Goal: Task Accomplishment & Management: Manage account settings

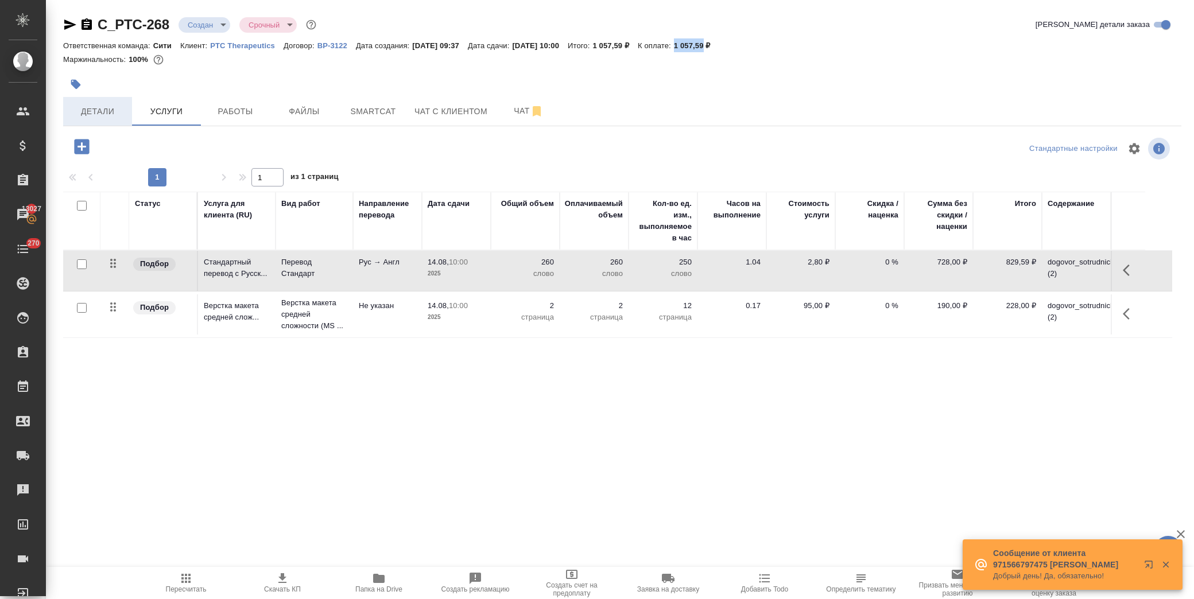
click at [87, 106] on span "Детали" at bounding box center [97, 111] width 55 height 14
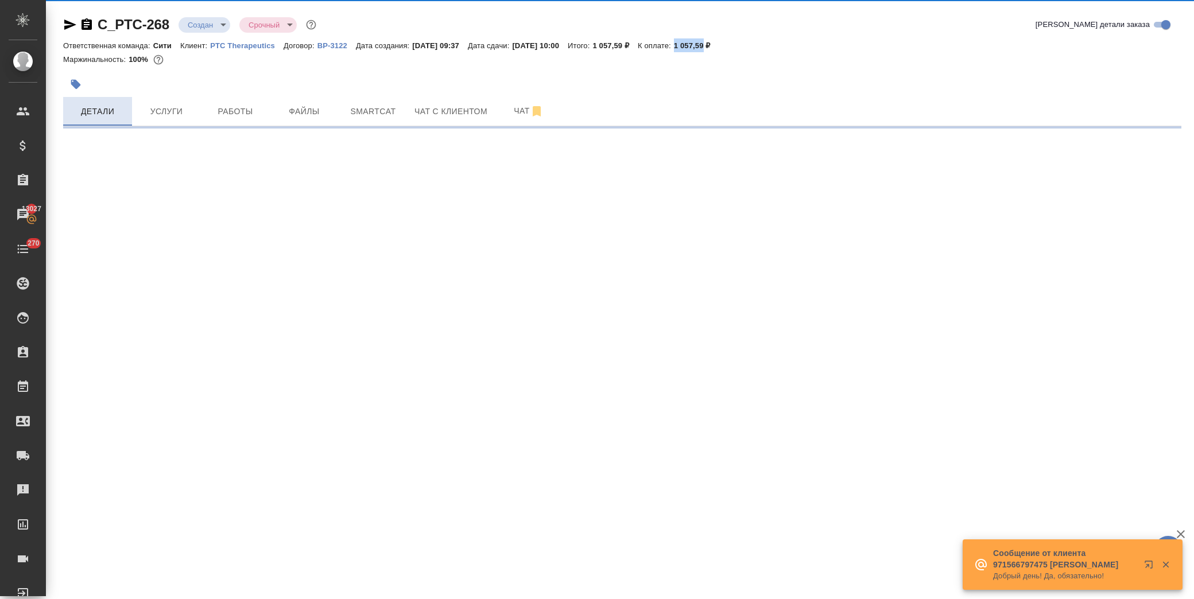
select select "RU"
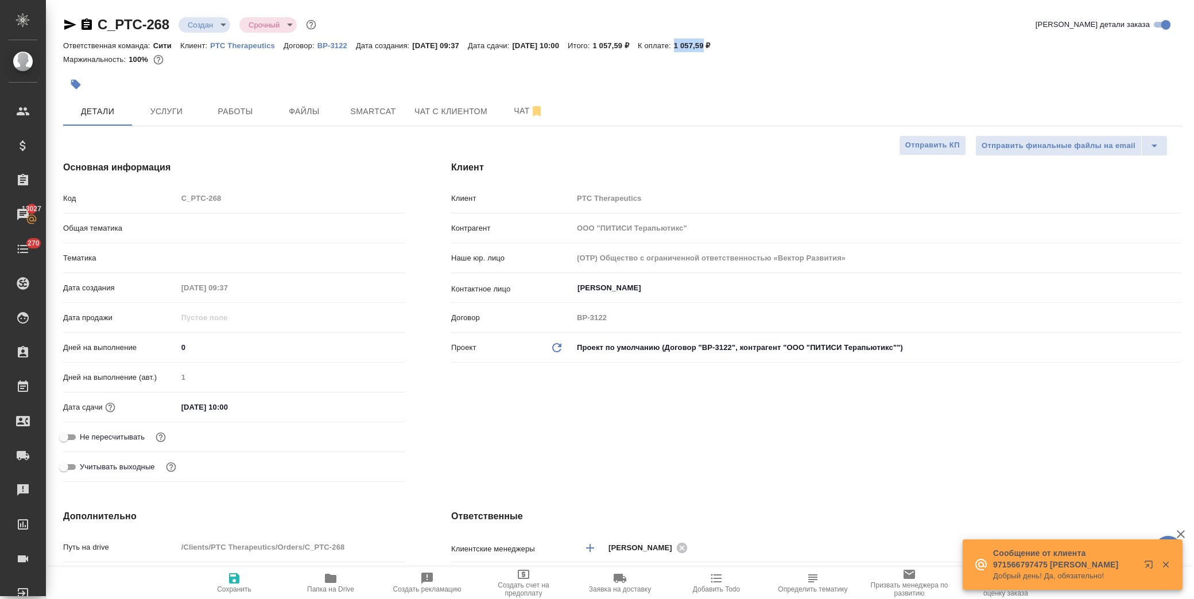
type textarea "x"
drag, startPoint x: 243, startPoint y: 404, endPoint x: 290, endPoint y: 406, distance: 47.1
click at [246, 405] on input "[DATE] 10:00" at bounding box center [227, 407] width 100 height 17
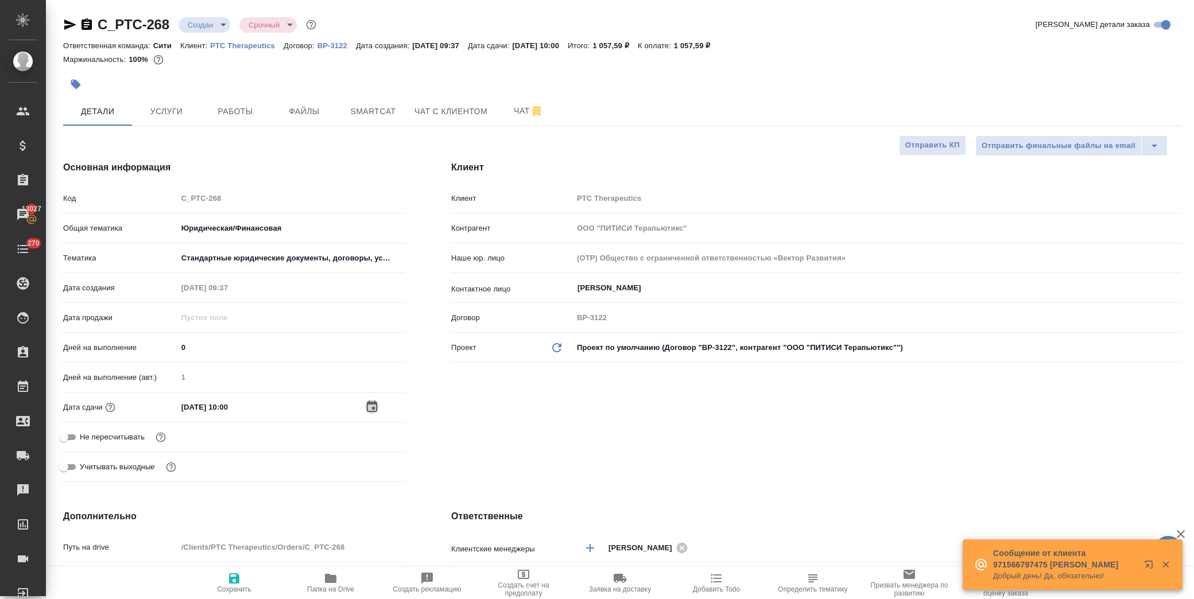
click at [372, 405] on icon "button" at bounding box center [372, 407] width 14 height 14
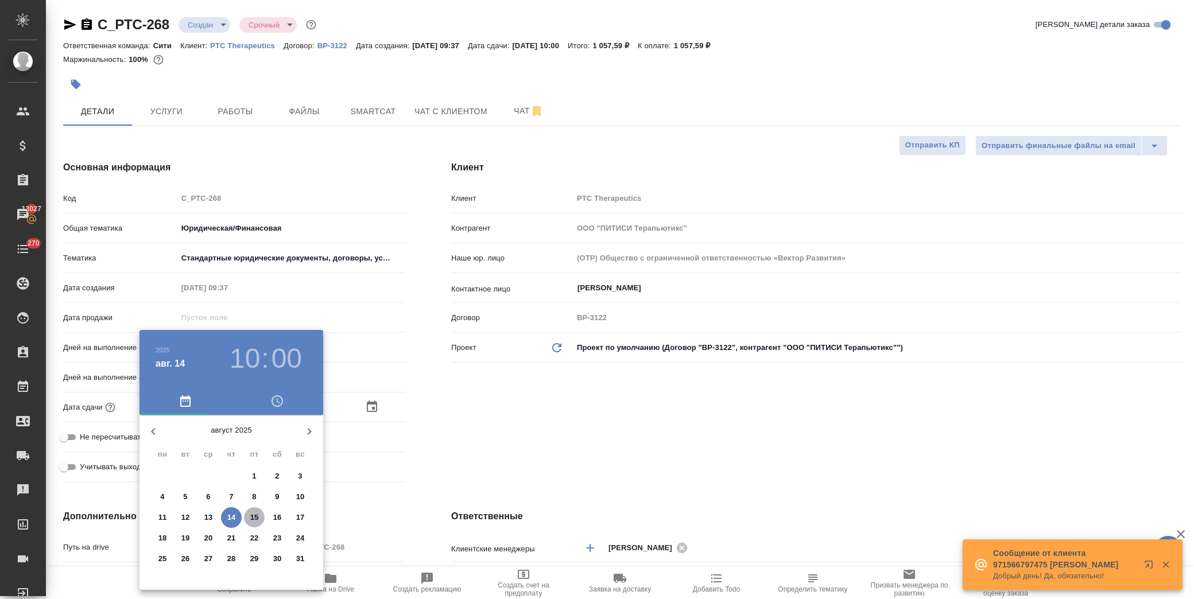
click at [253, 515] on p "15" at bounding box center [254, 517] width 9 height 11
type input "[DATE] 10:00"
type textarea "x"
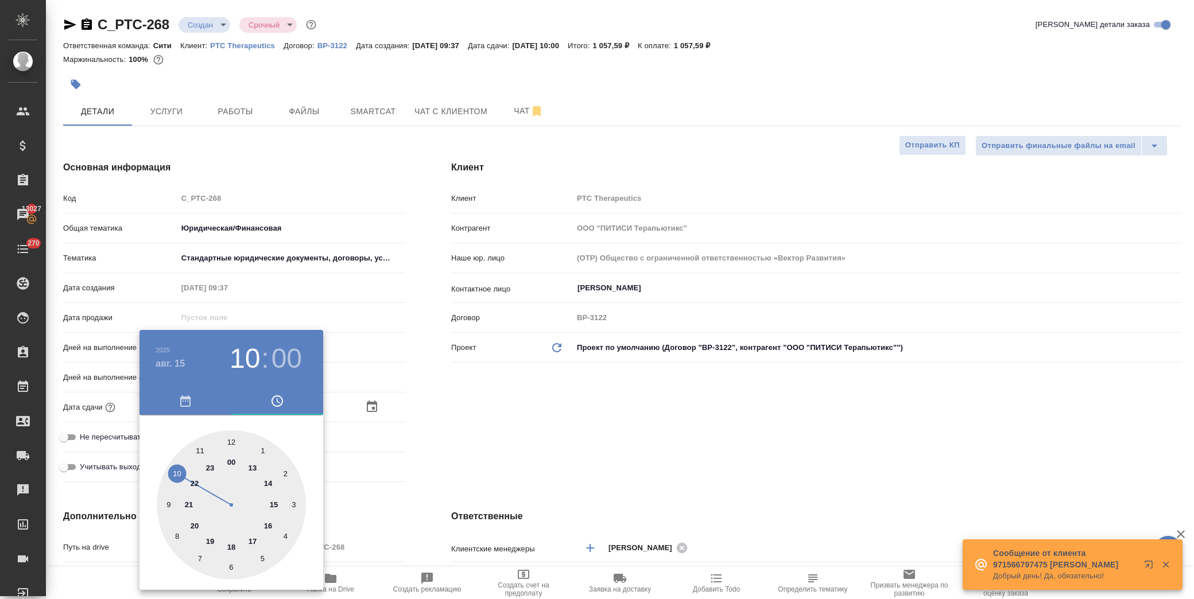
click at [176, 475] on div at bounding box center [231, 504] width 149 height 149
type textarea "x"
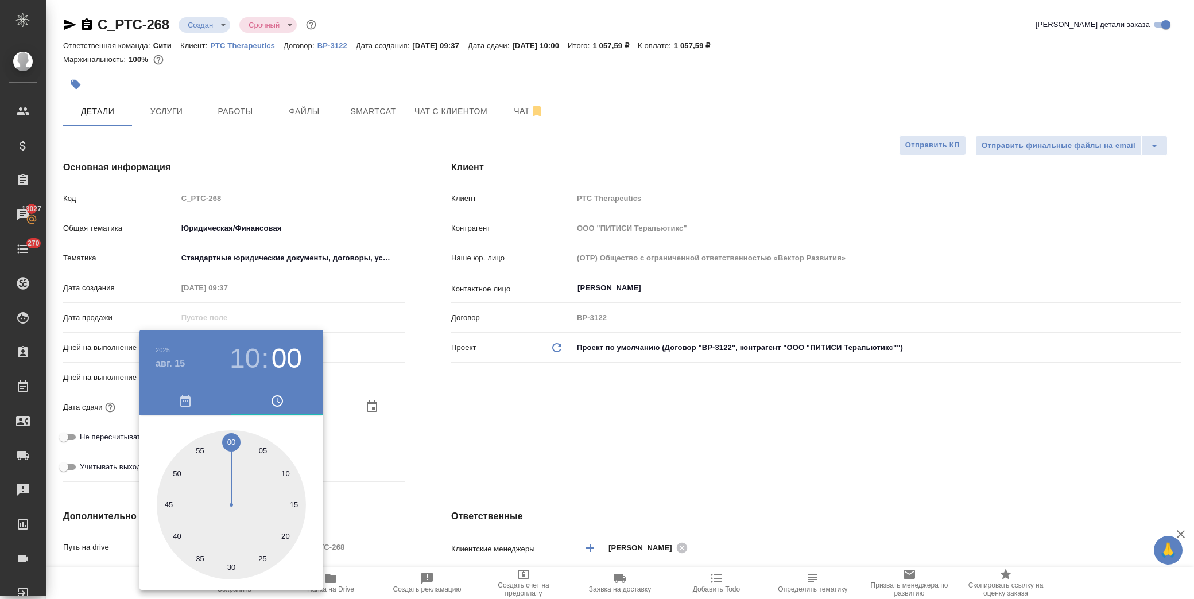
click at [231, 565] on div at bounding box center [231, 504] width 149 height 149
type input "[DATE] 10:30"
type textarea "x"
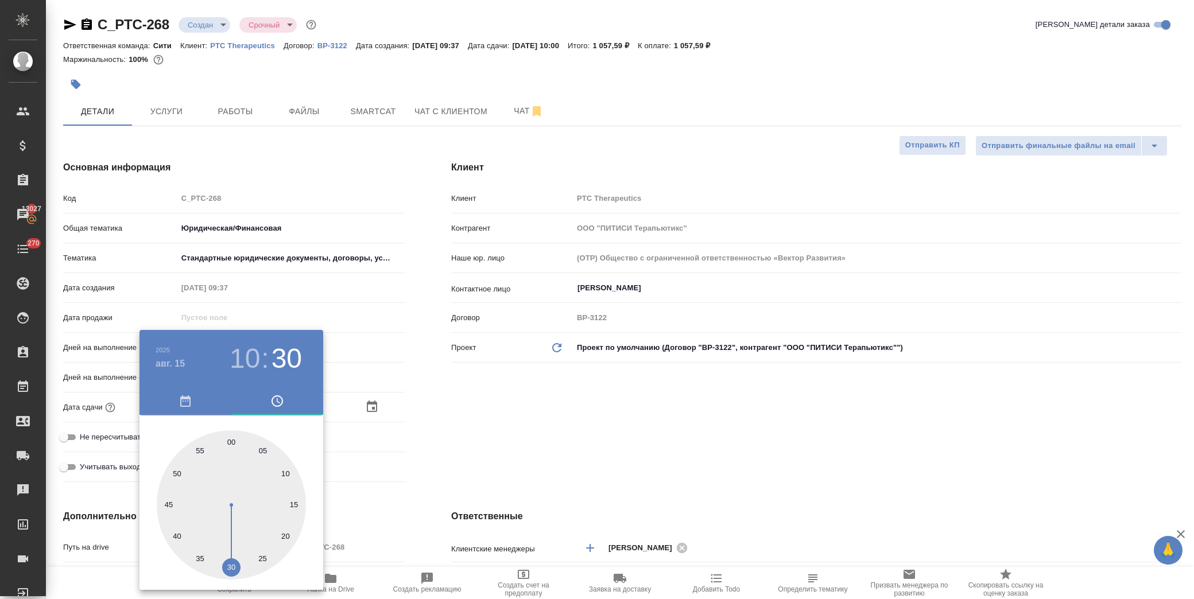
click at [492, 432] on div at bounding box center [597, 299] width 1194 height 599
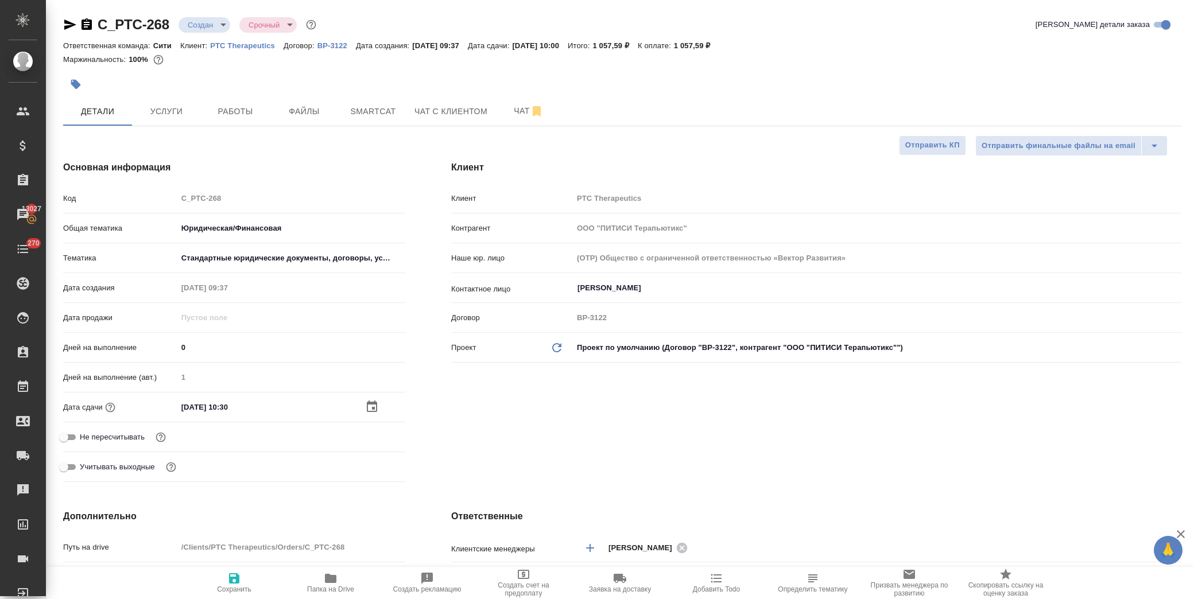
click at [242, 581] on span "Сохранить" at bounding box center [234, 583] width 83 height 22
type textarea "x"
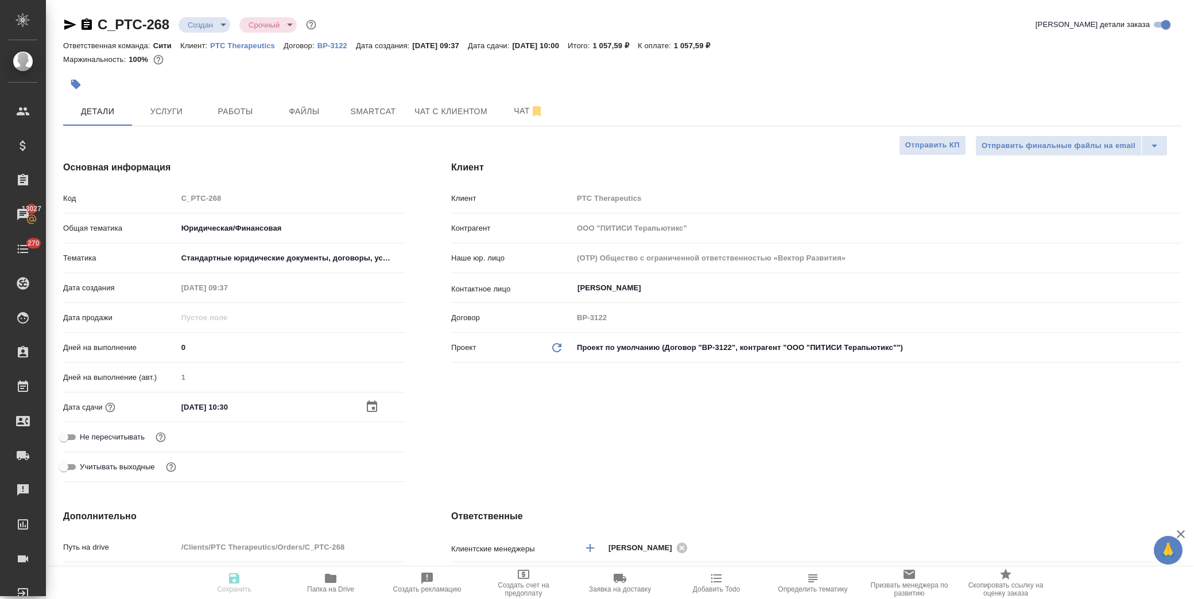
type textarea "x"
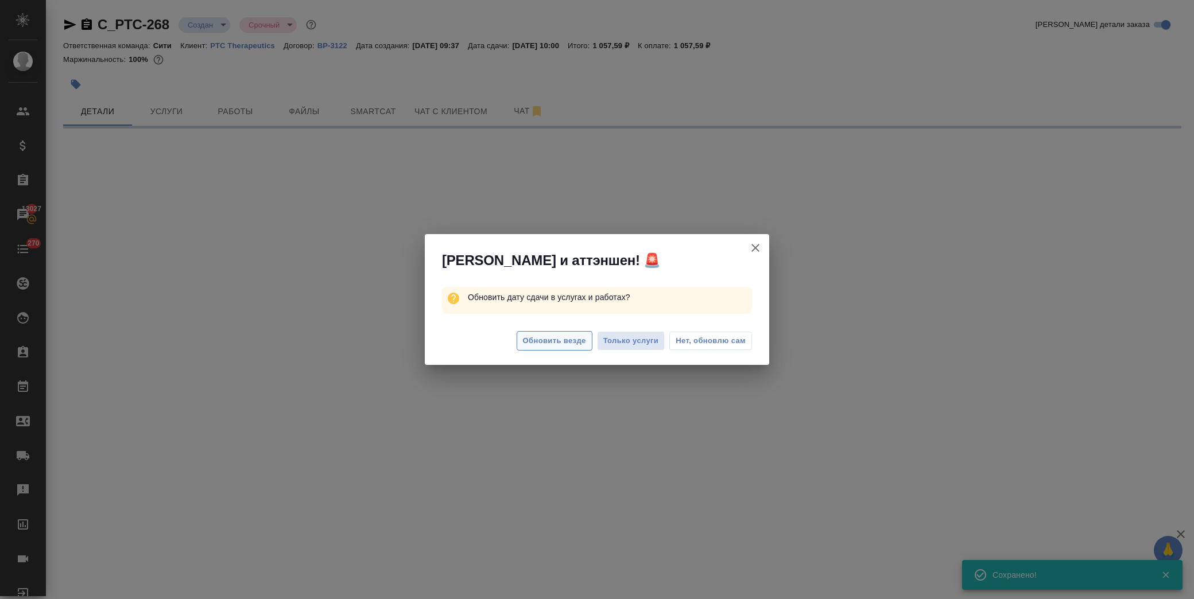
select select "RU"
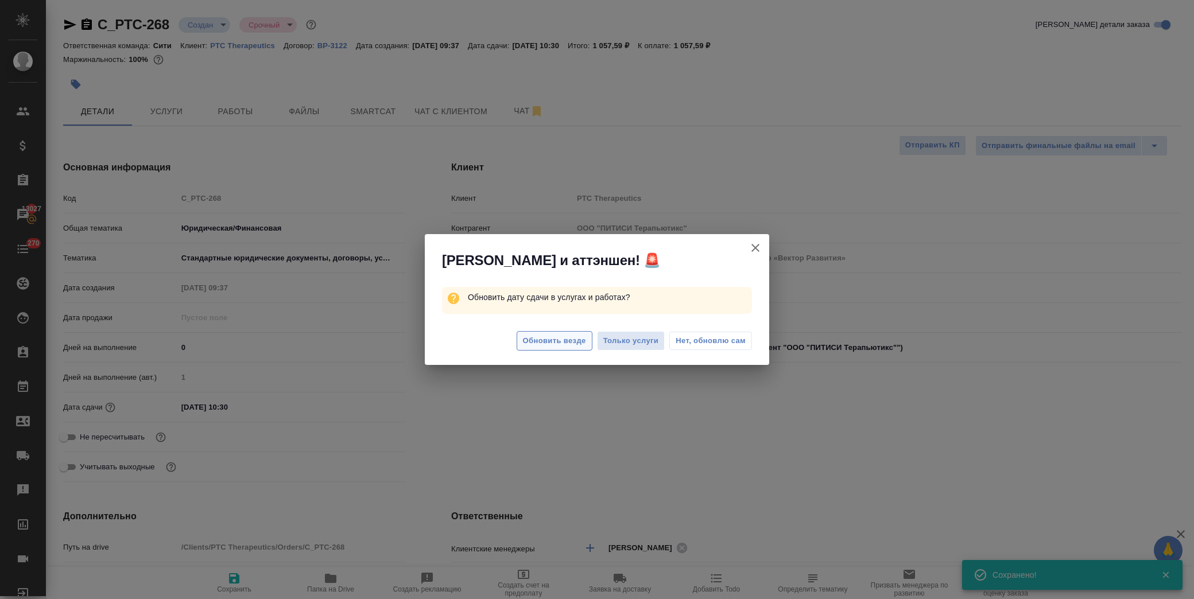
type textarea "x"
click at [553, 345] on span "Обновить везде" at bounding box center [554, 341] width 63 height 13
type textarea "x"
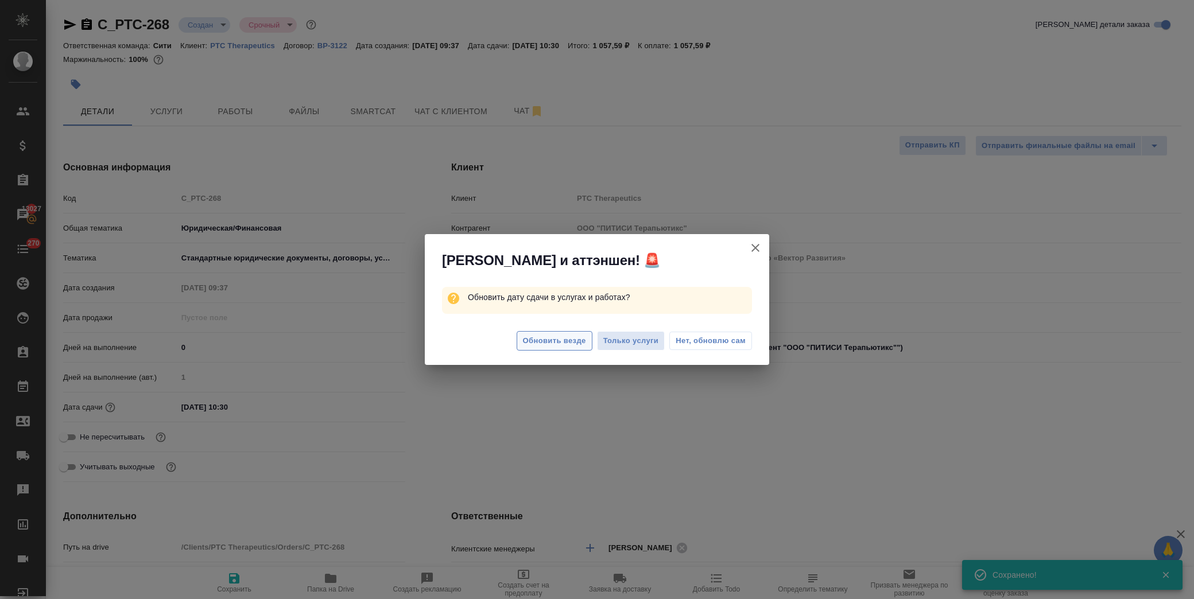
type textarea "x"
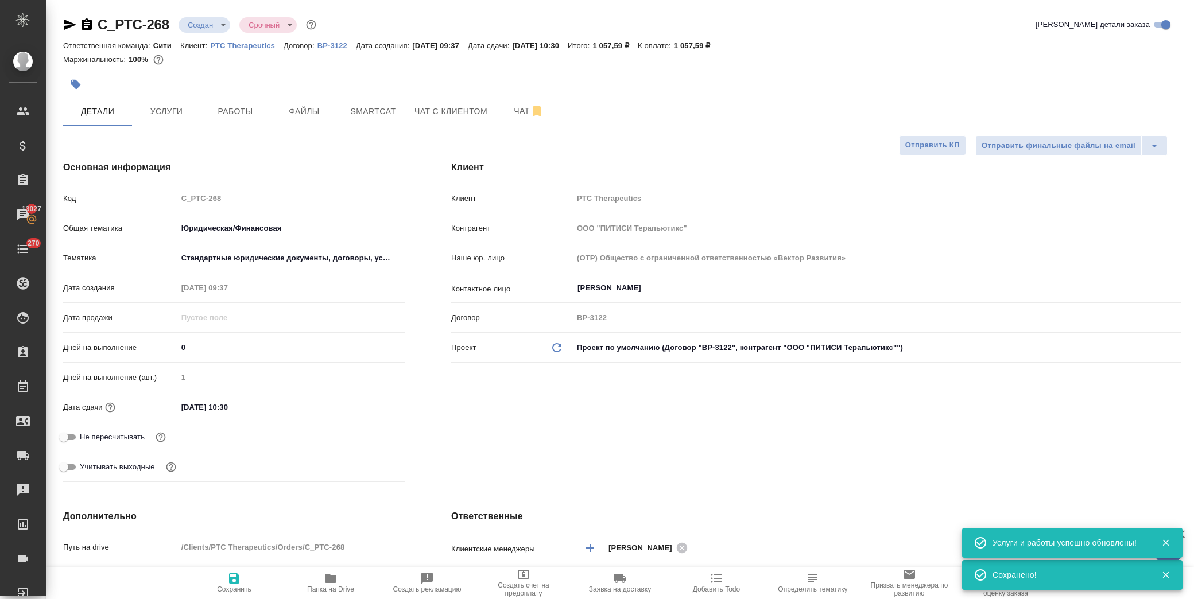
scroll to position [319, 0]
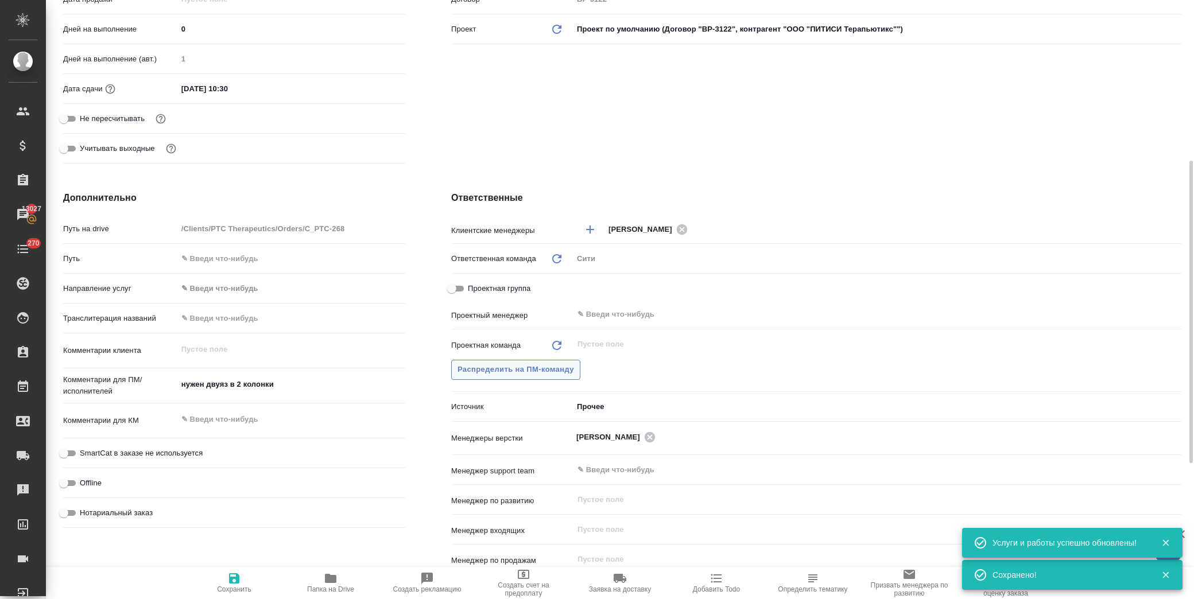
click at [552, 364] on span "Распределить на ПМ-команду" at bounding box center [515, 369] width 117 height 13
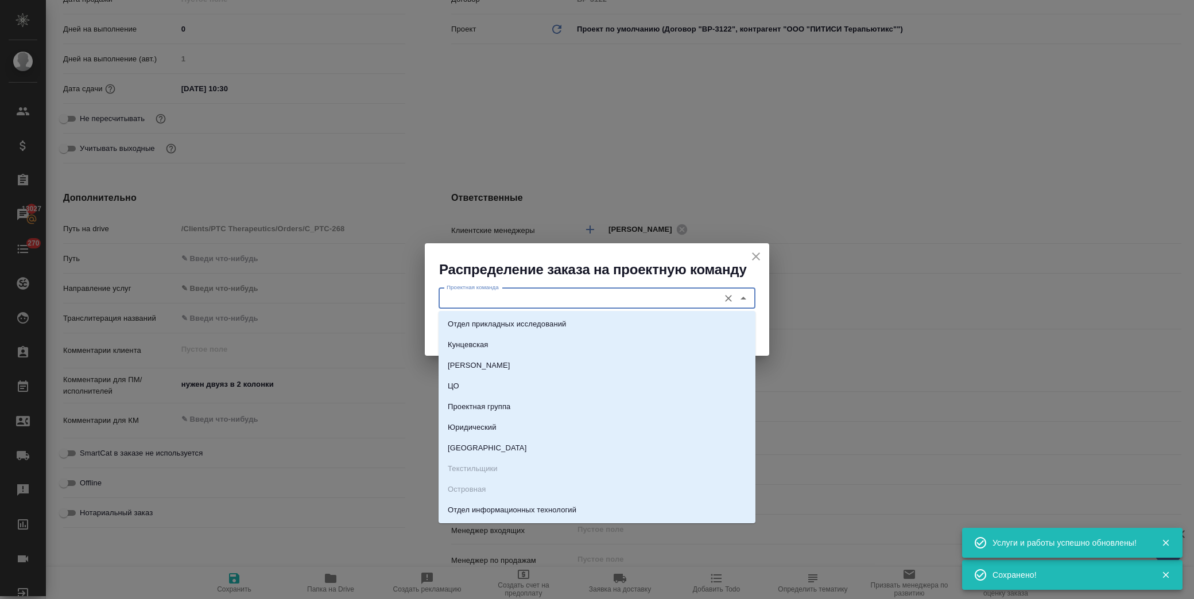
click at [530, 304] on input "Проектная команда" at bounding box center [577, 299] width 271 height 14
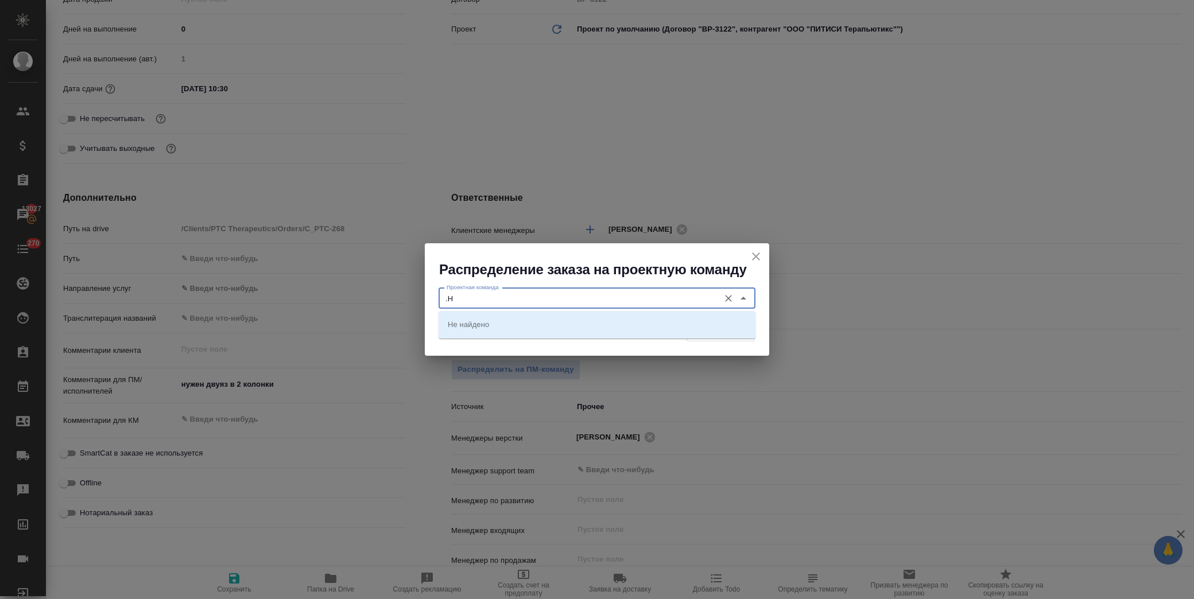
type input "."
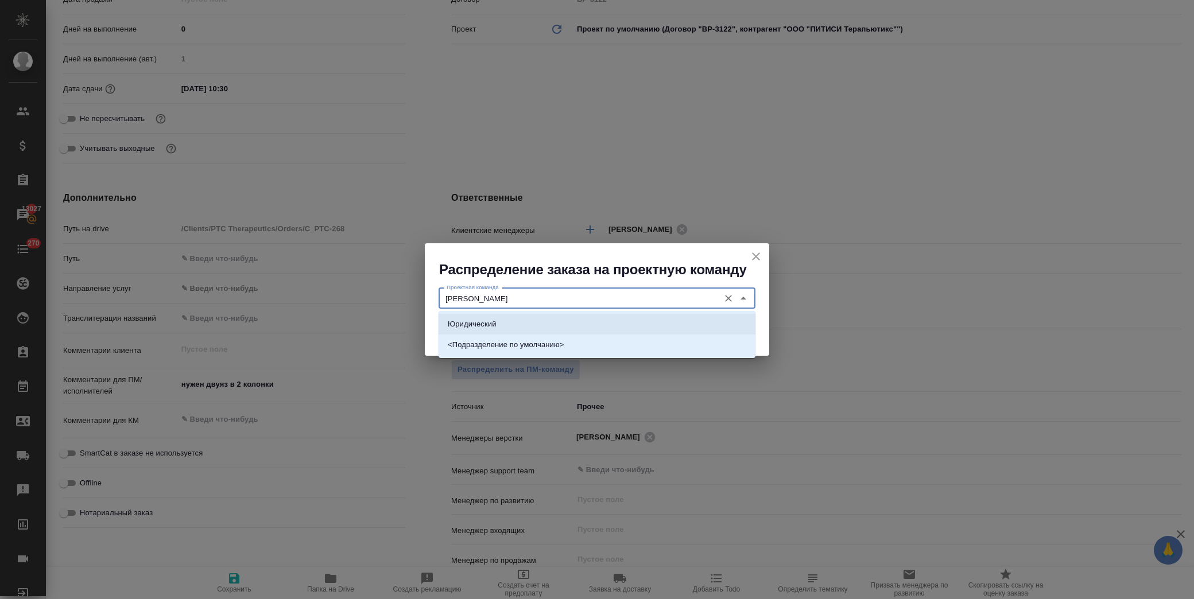
click at [495, 324] on p "Юридический" at bounding box center [472, 324] width 49 height 11
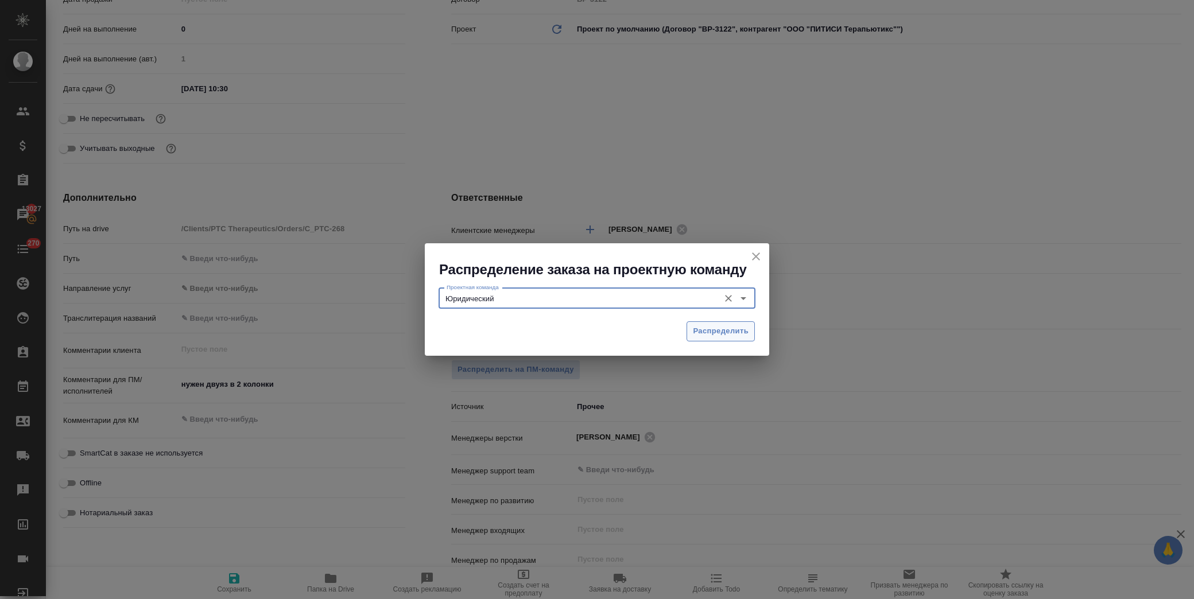
type input "Юридический"
click at [727, 330] on span "Распределить" at bounding box center [721, 331] width 56 height 13
type textarea "x"
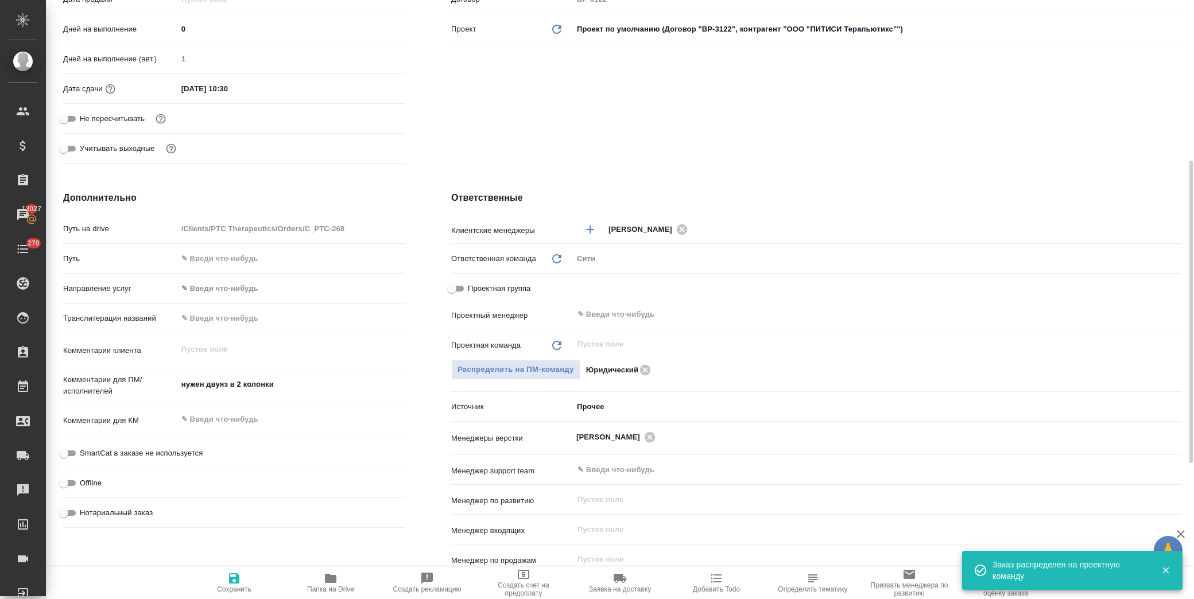
click at [254, 574] on span "Сохранить" at bounding box center [234, 583] width 83 height 22
type textarea "x"
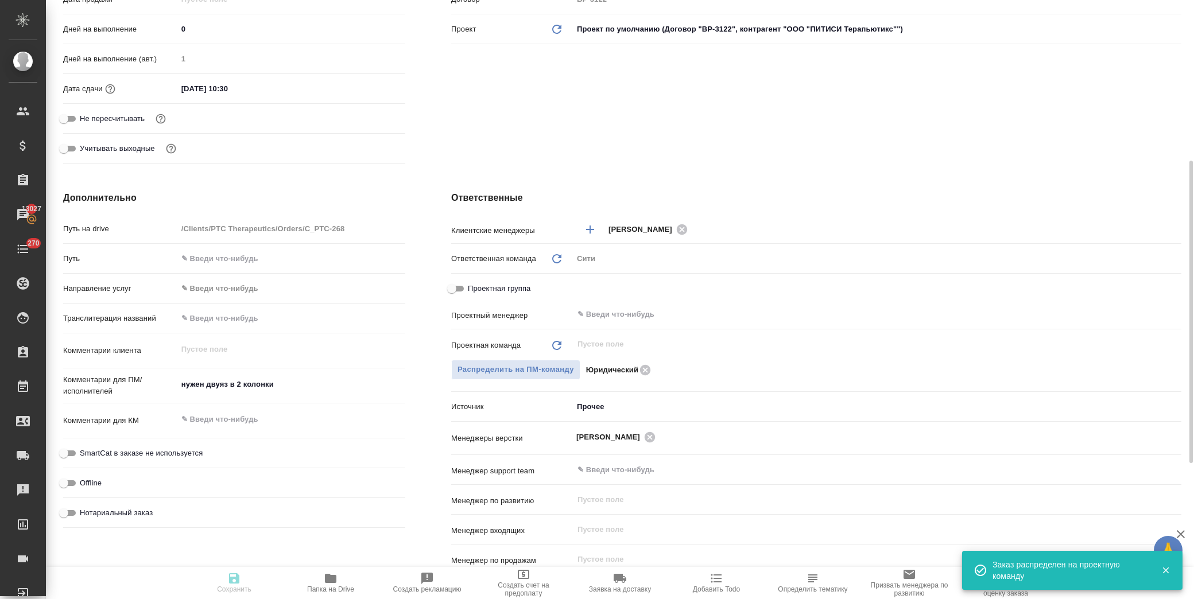
type textarea "x"
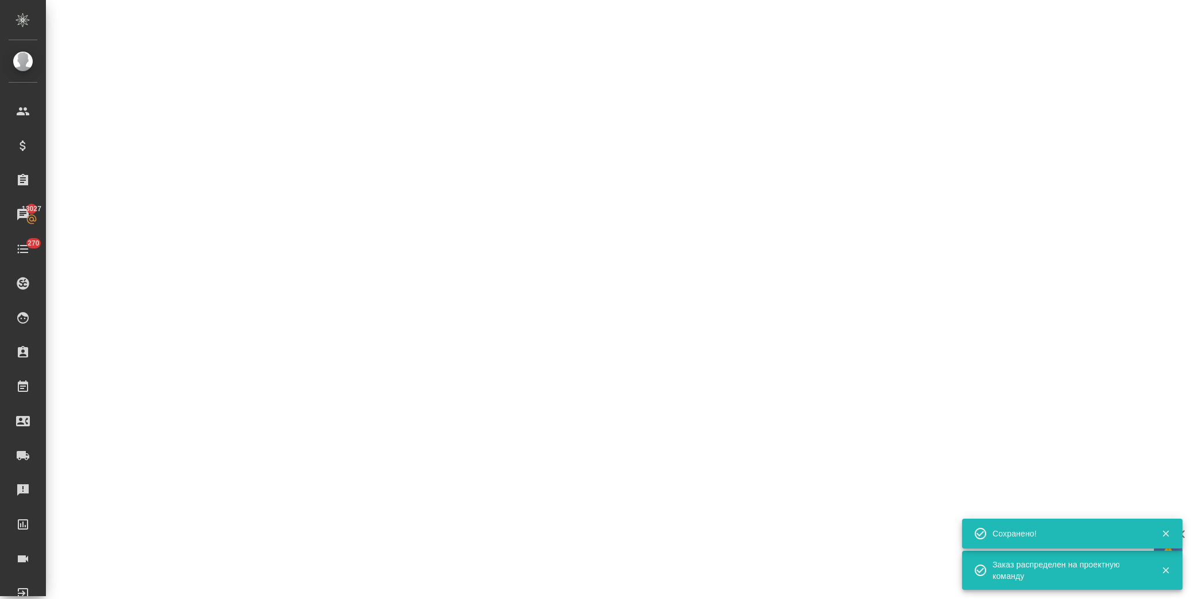
select select "RU"
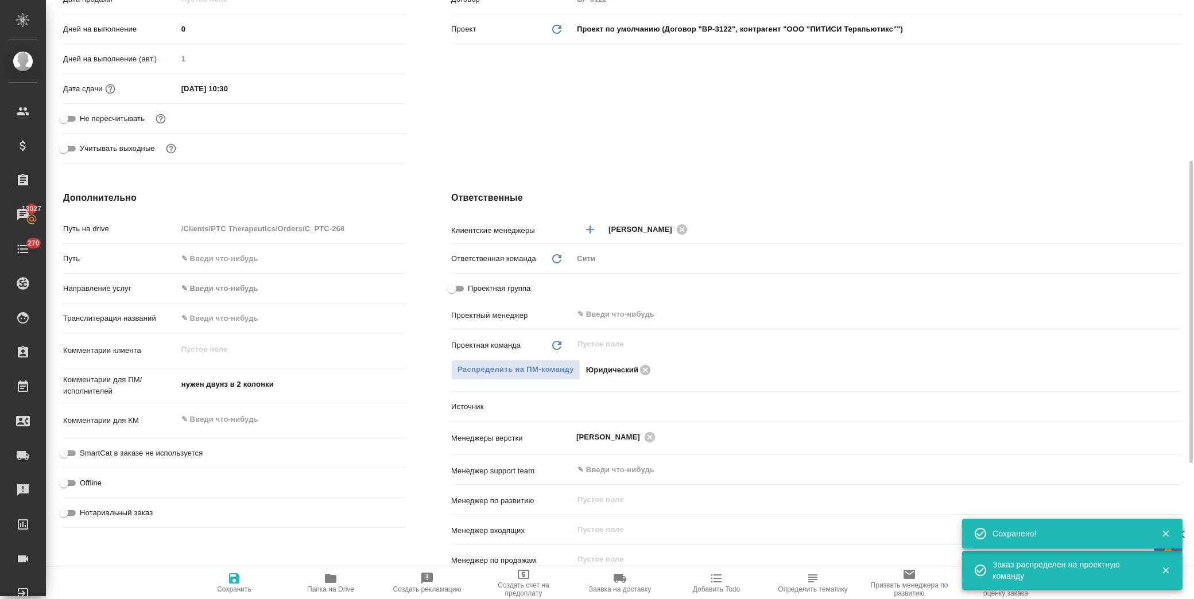
type textarea "x"
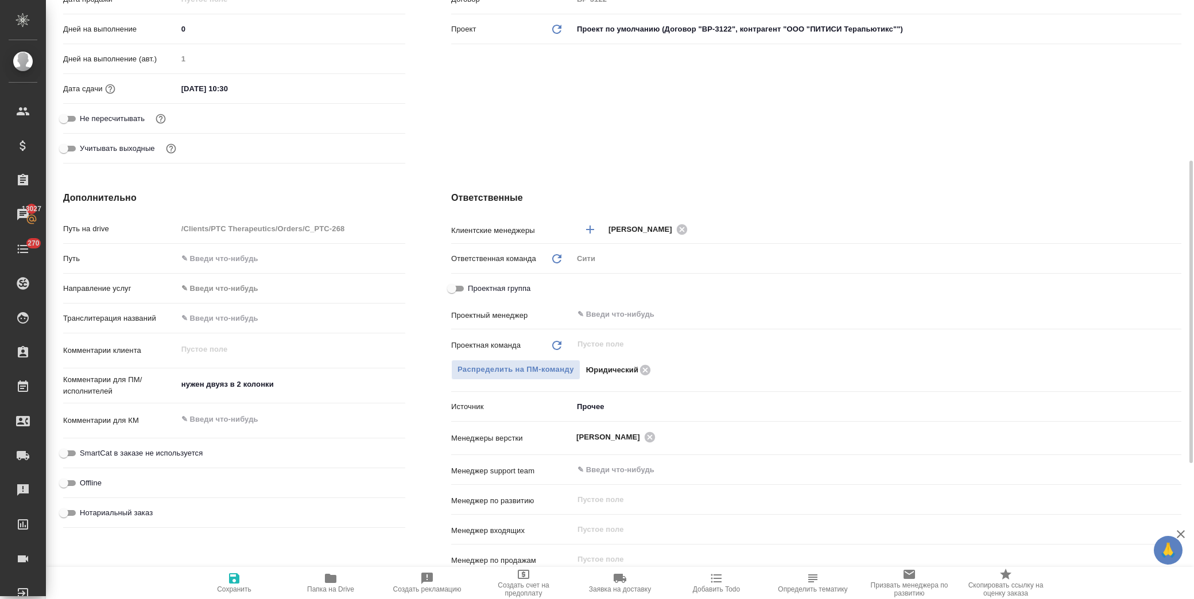
scroll to position [0, 0]
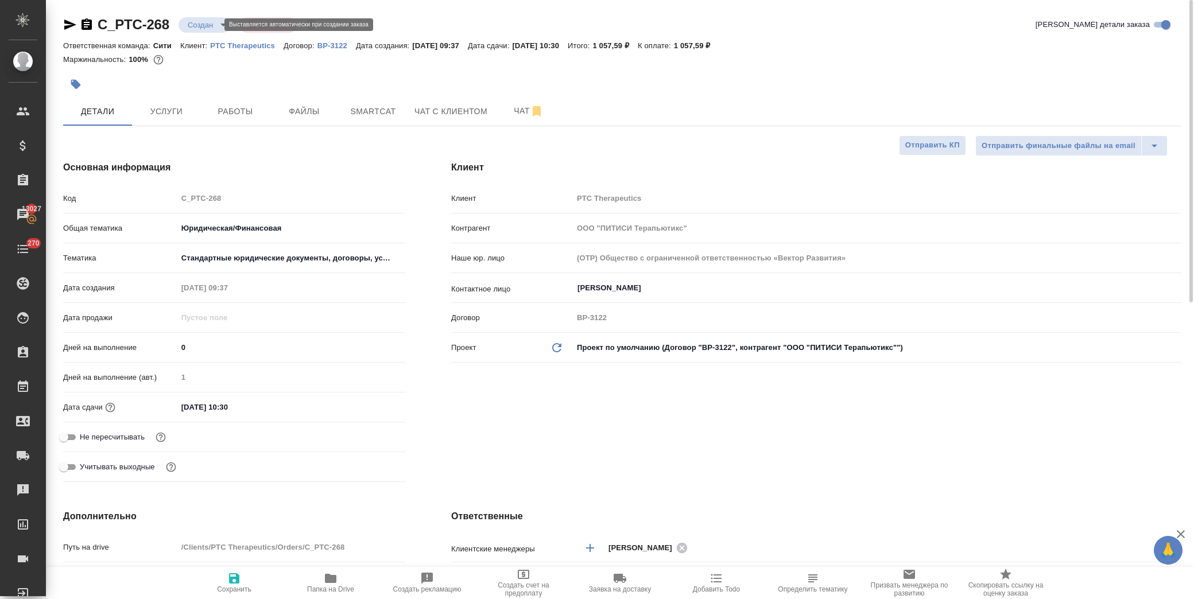
click at [198, 20] on body "🙏 .cls-1 fill:#fff; AWATERA [PERSON_NAME] Спецификации Заказы 13027 Чаты 270 To…" at bounding box center [597, 299] width 1194 height 599
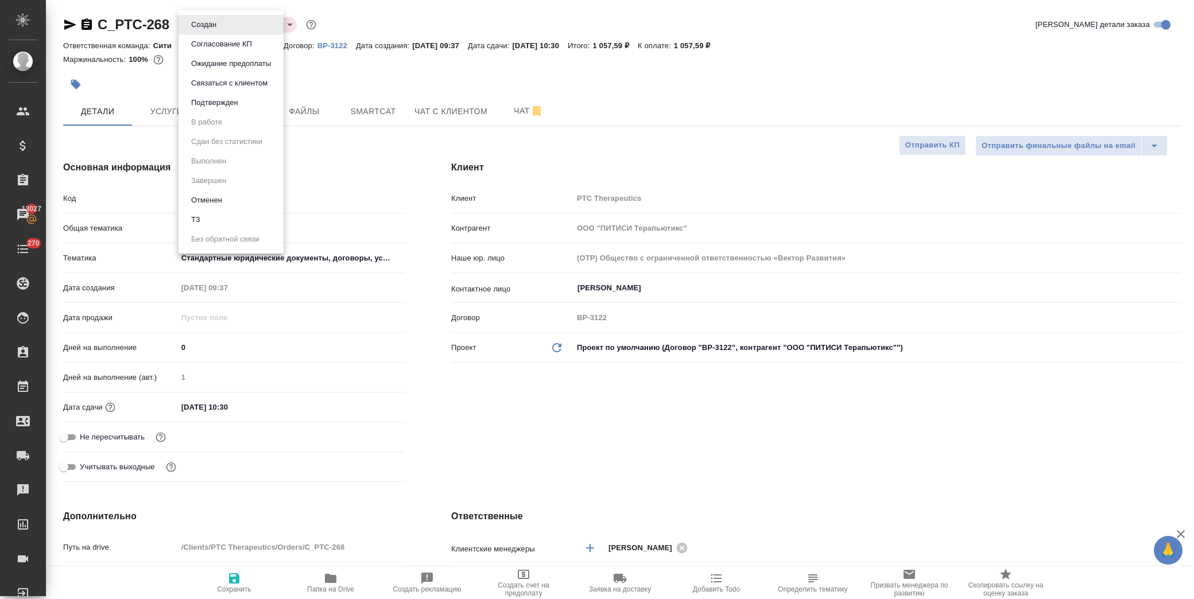
click at [244, 106] on li "Подтвержден" at bounding box center [230, 103] width 105 height 20
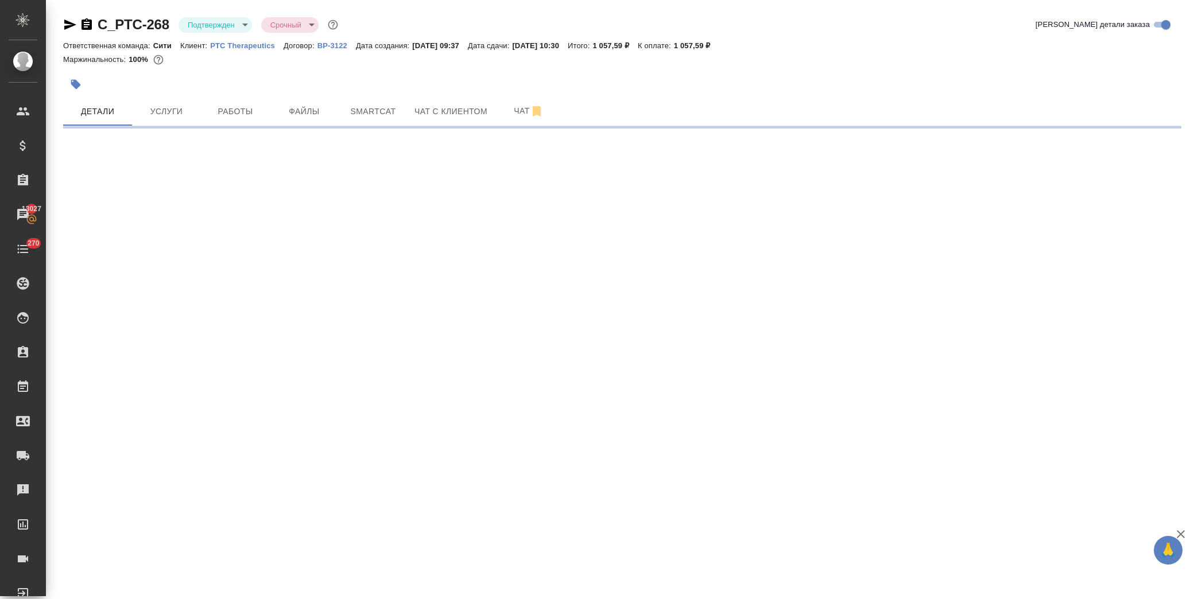
select select "RU"
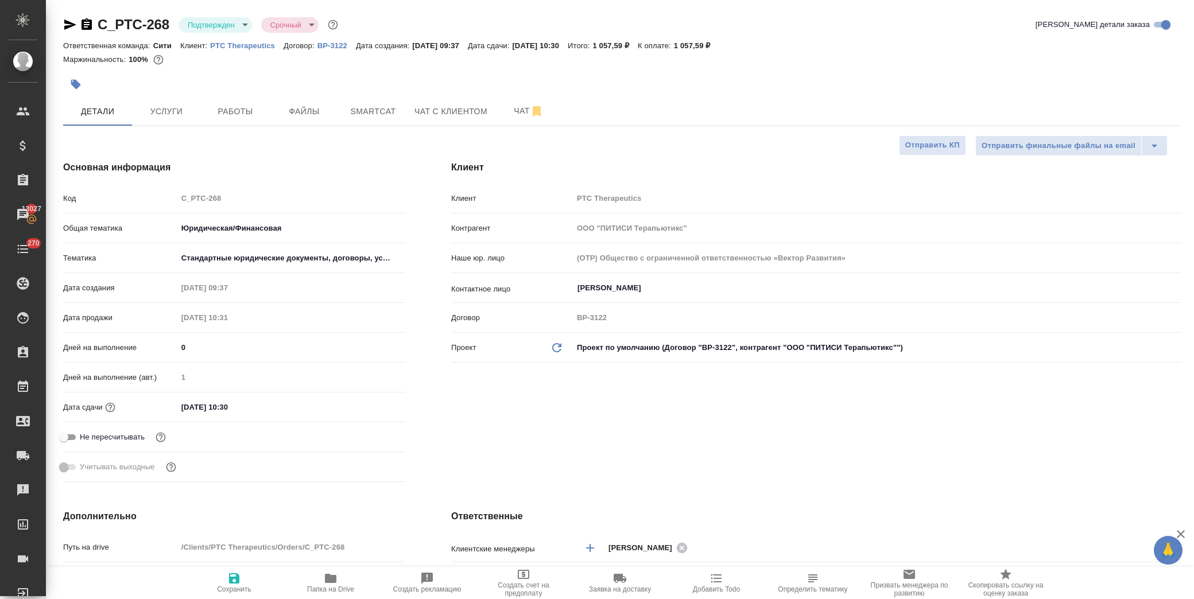
type textarea "x"
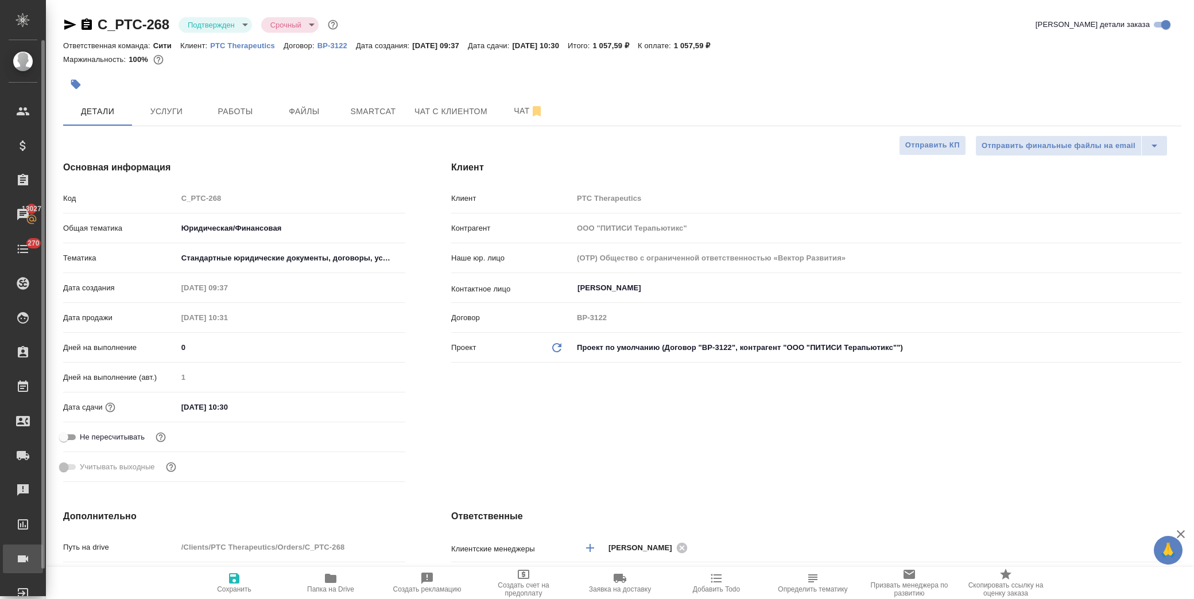
type textarea "x"
